Goal: Task Accomplishment & Management: Manage account settings

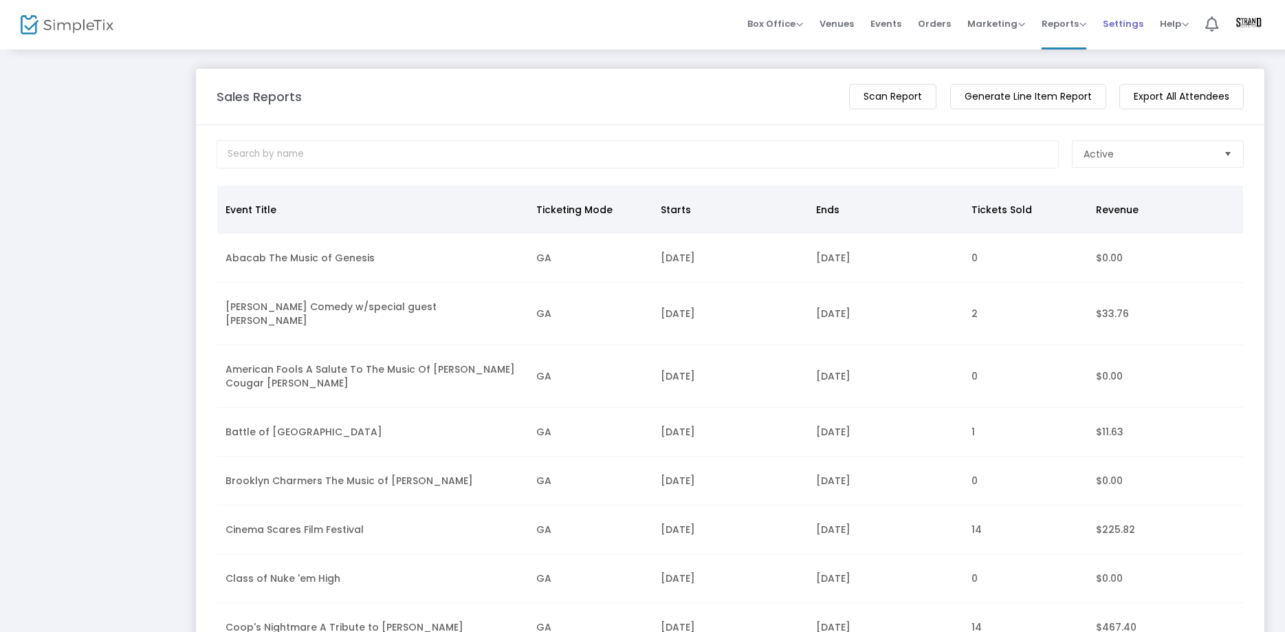
click at [1118, 19] on span "Settings" at bounding box center [1123, 23] width 41 height 35
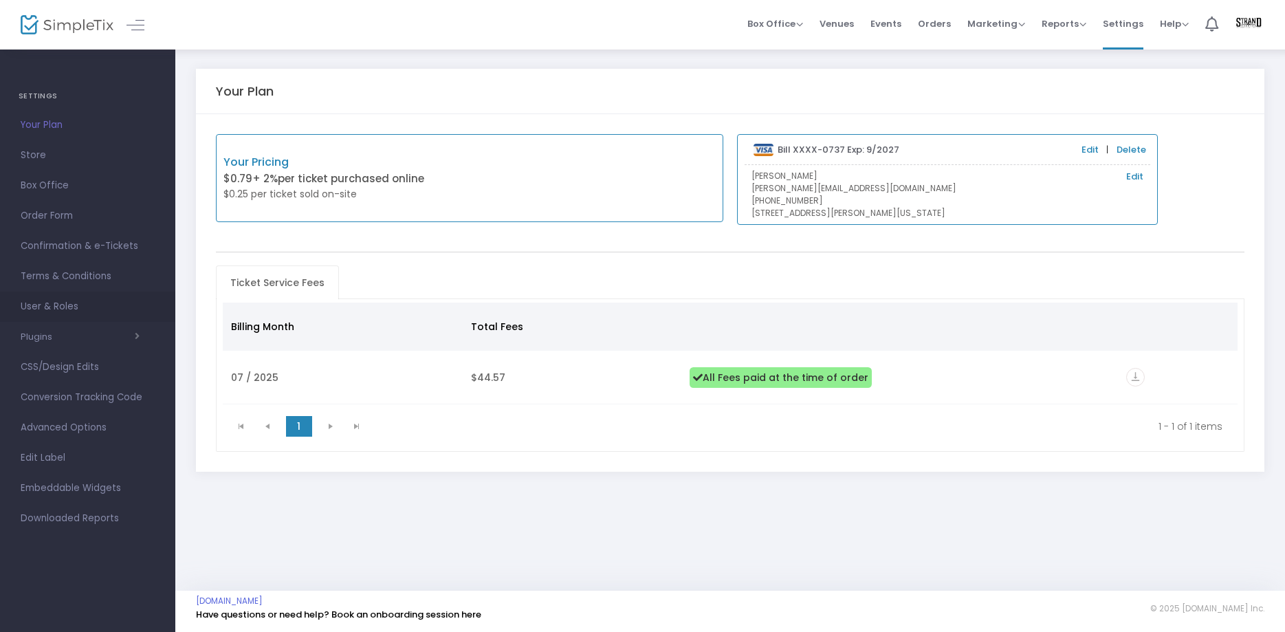
click at [40, 308] on span "User & Roles" at bounding box center [88, 307] width 134 height 18
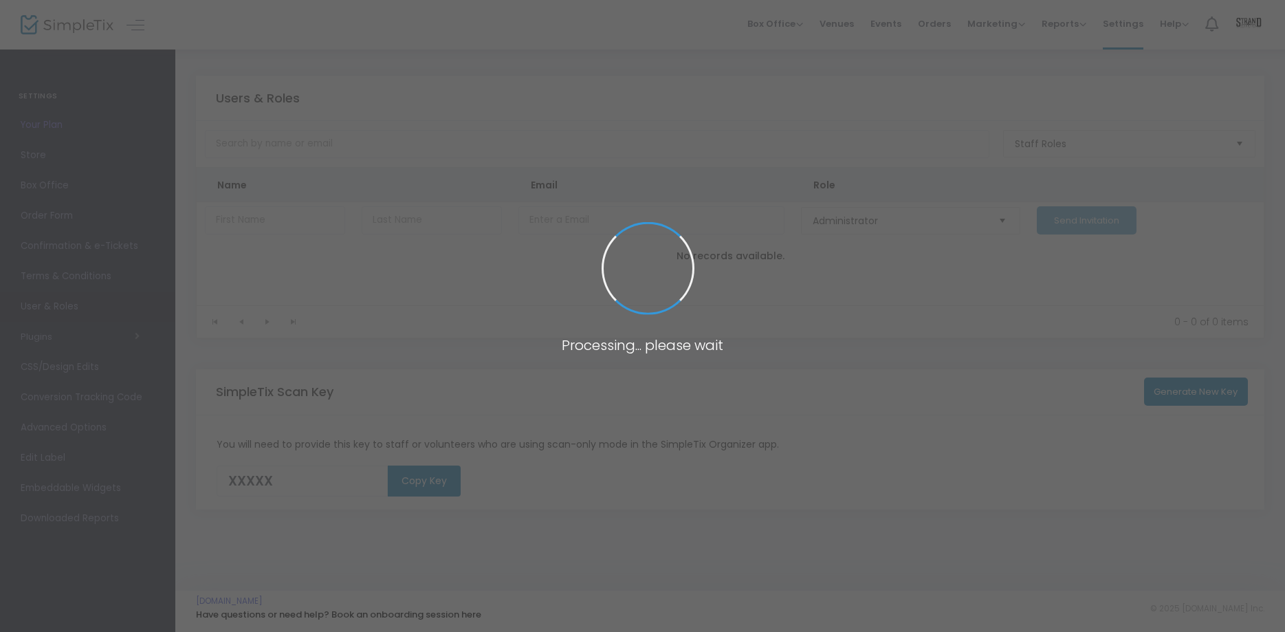
type input "NGETM"
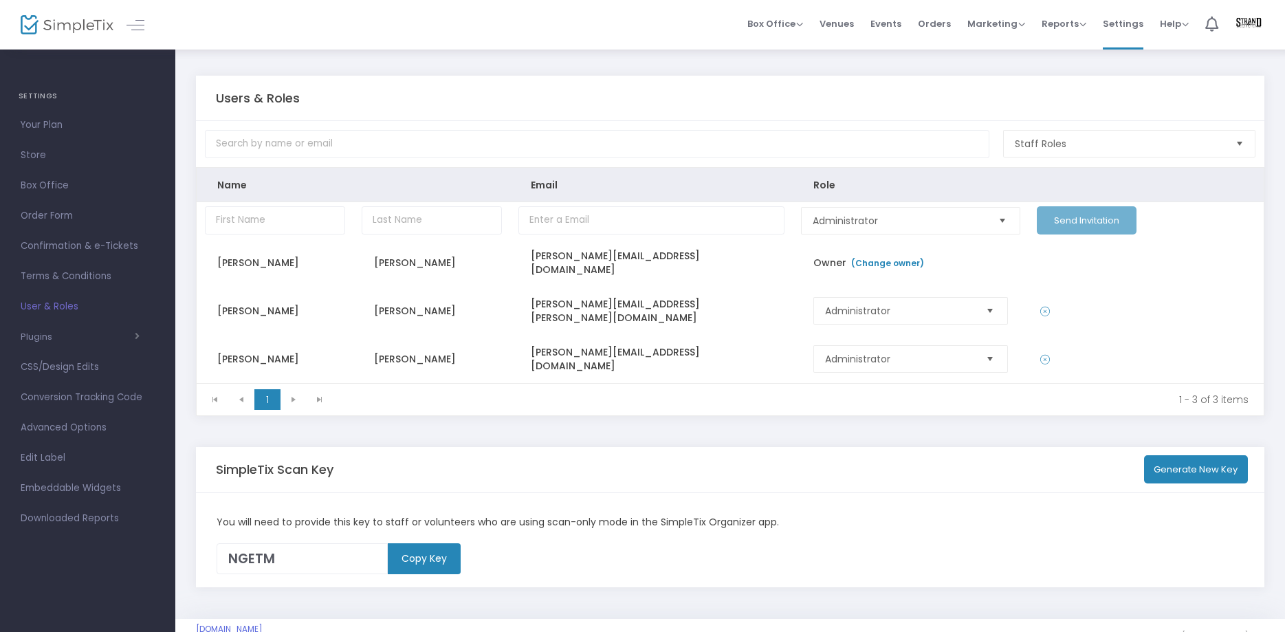
scroll to position [27, 0]
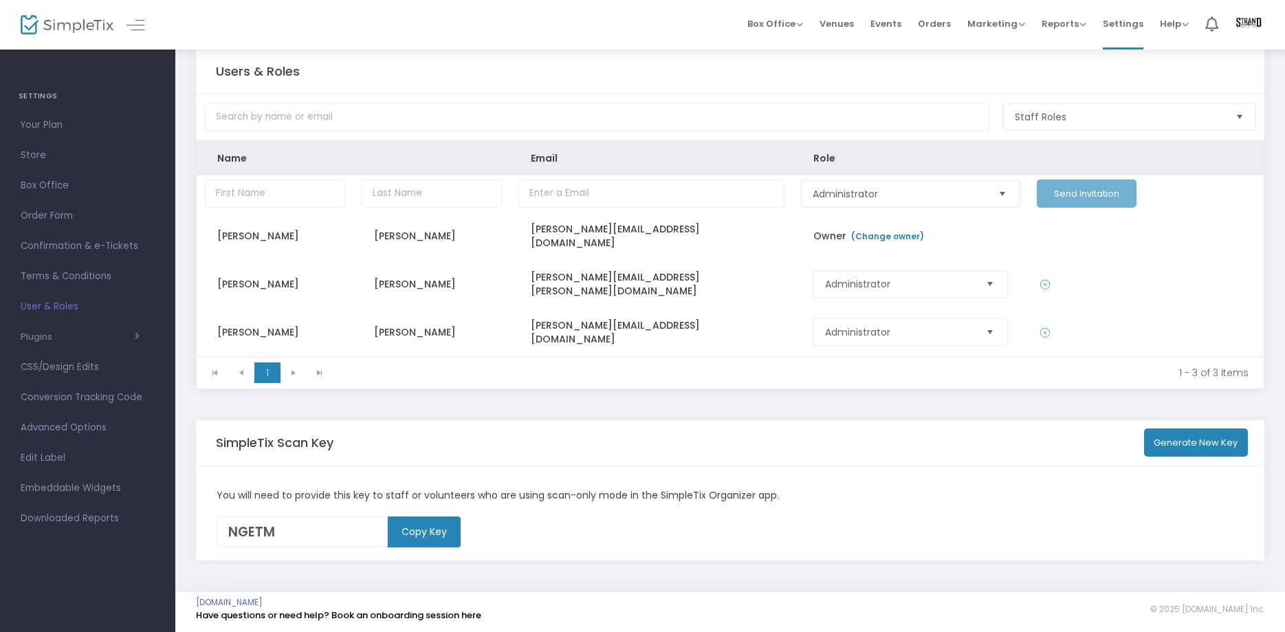
click at [413, 533] on m-button "Copy Key" at bounding box center [424, 532] width 73 height 31
